Goal: Information Seeking & Learning: Understand process/instructions

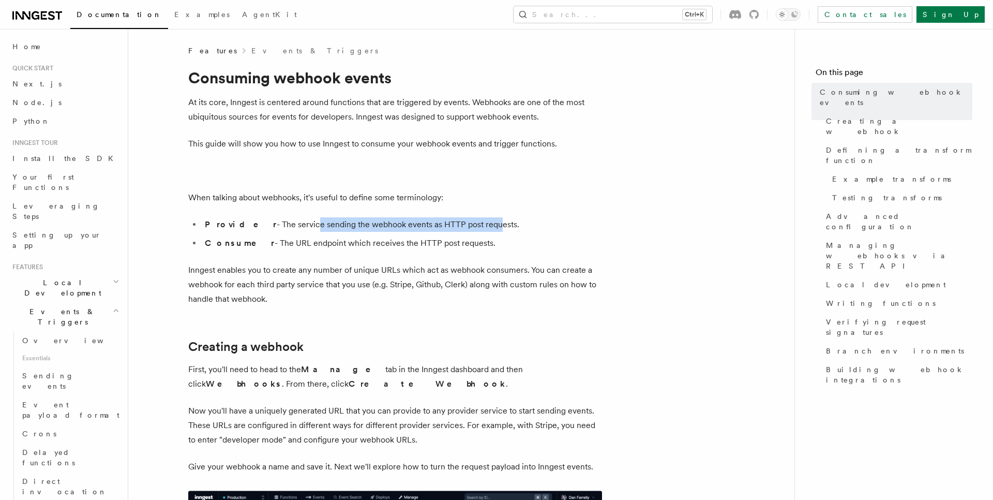
drag, startPoint x: 277, startPoint y: 227, endPoint x: 460, endPoint y: 222, distance: 183.1
click at [460, 222] on li "Provider - The service sending the webhook events as HTTP post requests." at bounding box center [402, 224] width 400 height 14
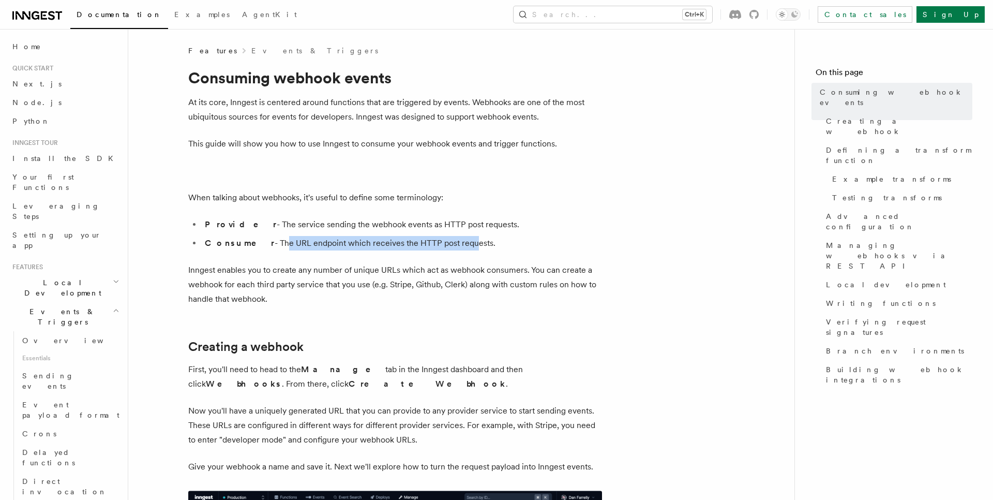
drag, startPoint x: 257, startPoint y: 244, endPoint x: 443, endPoint y: 244, distance: 185.7
click at [443, 244] on li "Consumer - The URL endpoint which receives the HTTP post requests." at bounding box center [402, 243] width 400 height 14
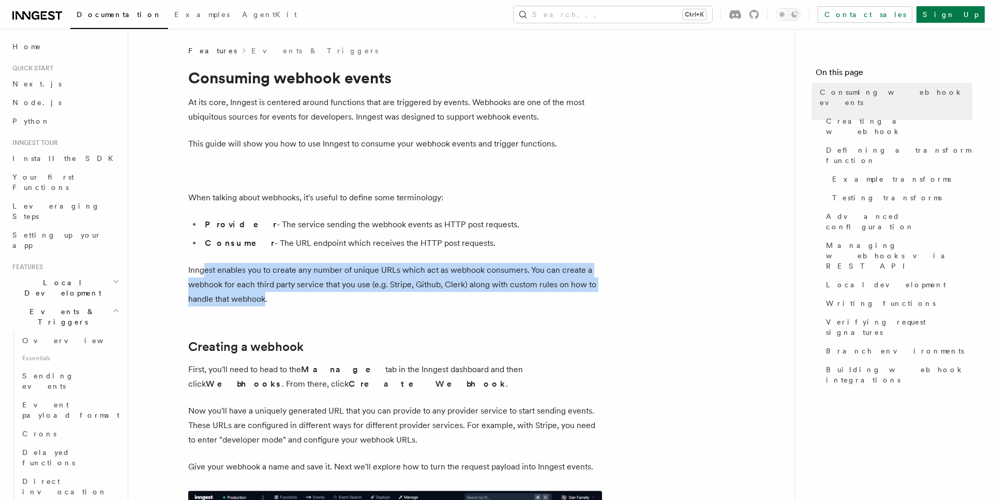
drag, startPoint x: 202, startPoint y: 269, endPoint x: 264, endPoint y: 294, distance: 66.6
click at [264, 294] on p "Inngest enables you to create any number of unique URLs which act as webhook co…" at bounding box center [395, 284] width 414 height 43
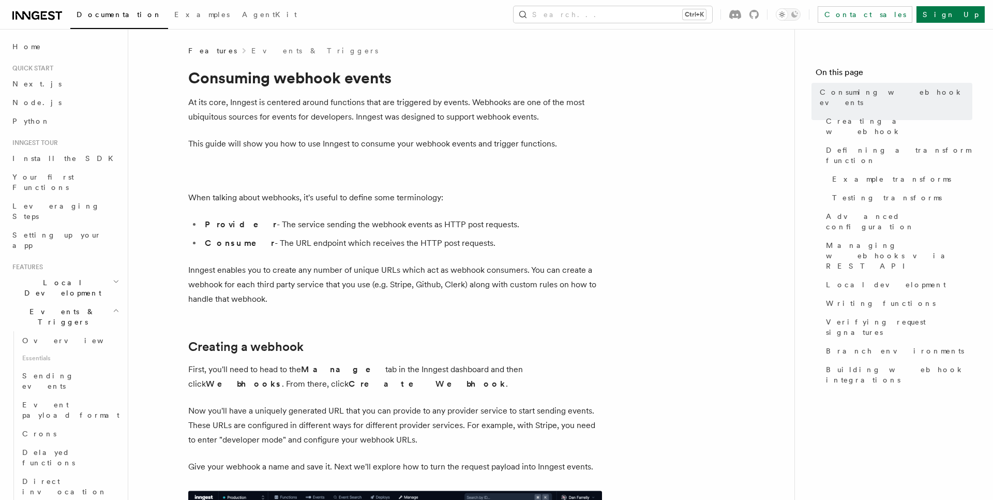
click at [282, 300] on p "Inngest enables you to create any number of unique URLs which act as webhook co…" at bounding box center [395, 284] width 414 height 43
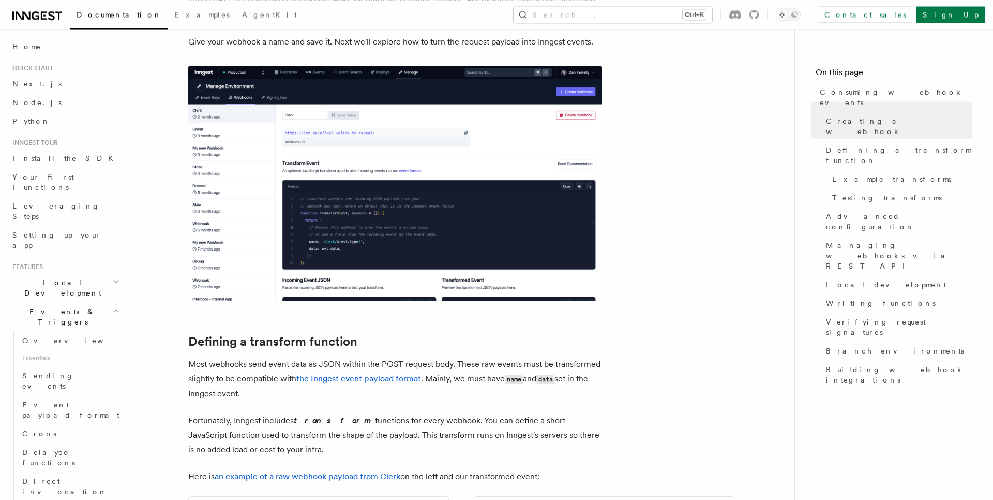
scroll to position [472, 0]
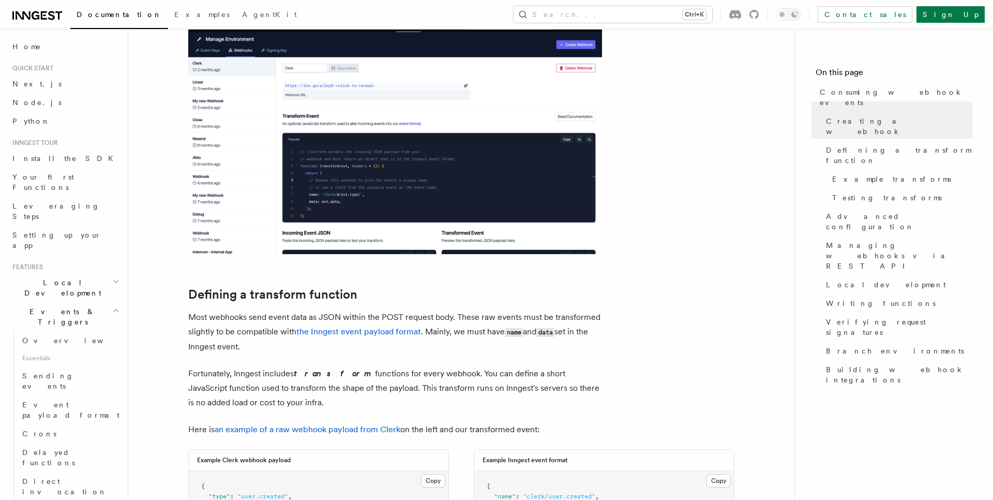
click at [370, 181] on img at bounding box center [395, 136] width 414 height 235
click at [373, 181] on img at bounding box center [395, 136] width 414 height 235
click at [378, 214] on img at bounding box center [395, 136] width 414 height 235
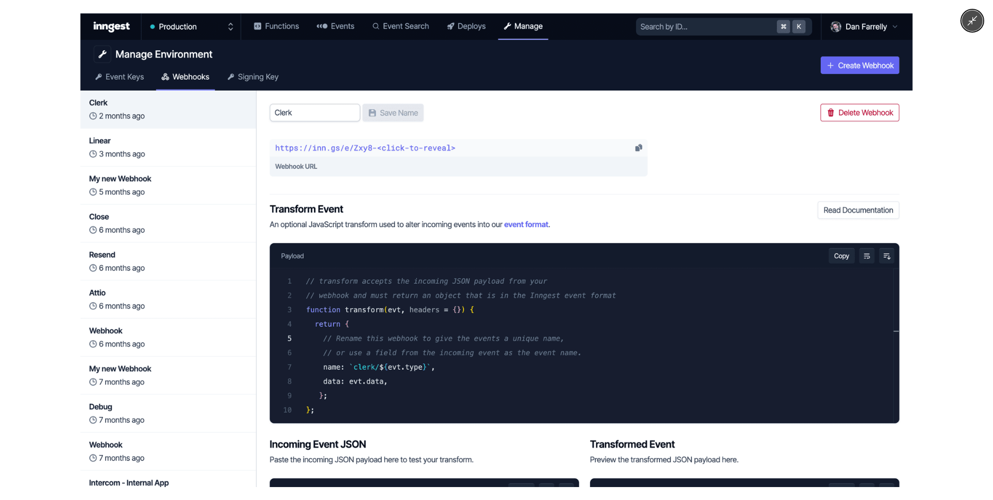
click at [24, 170] on div at bounding box center [496, 250] width 993 height 500
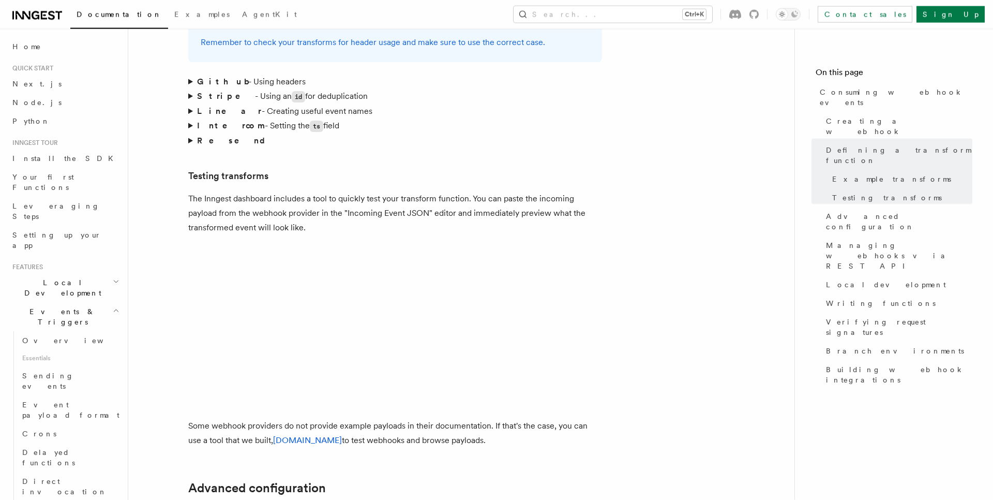
scroll to position [1592, 0]
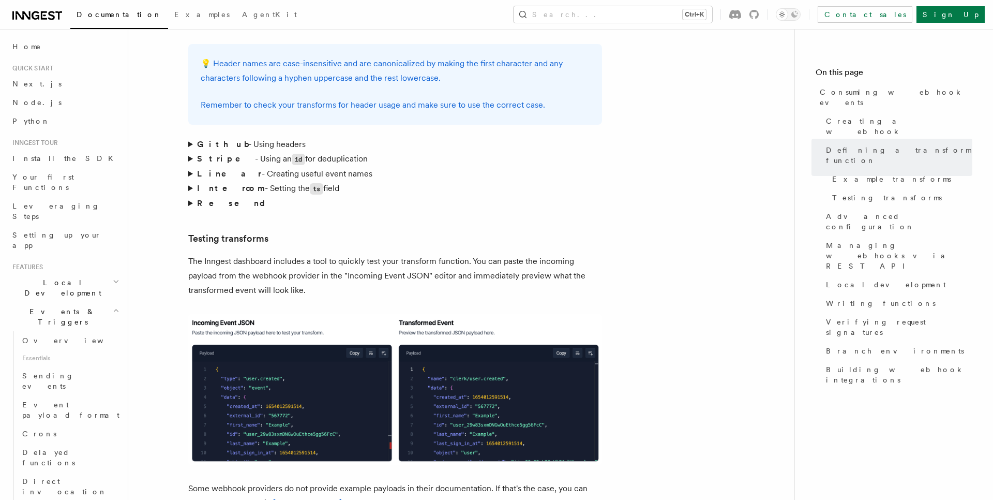
click at [189, 152] on summary "Stripe - Using an id for deduplication" at bounding box center [395, 159] width 414 height 15
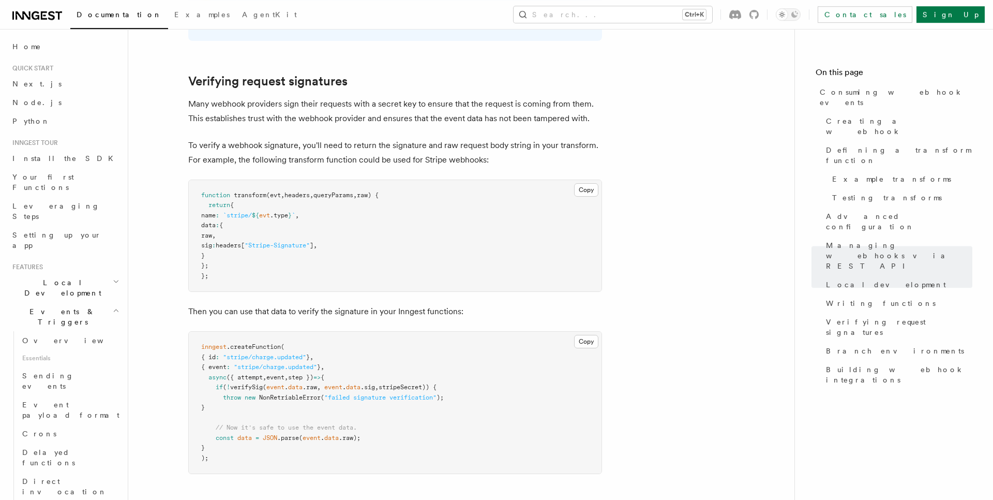
scroll to position [3184, 0]
